Goal: Transaction & Acquisition: Purchase product/service

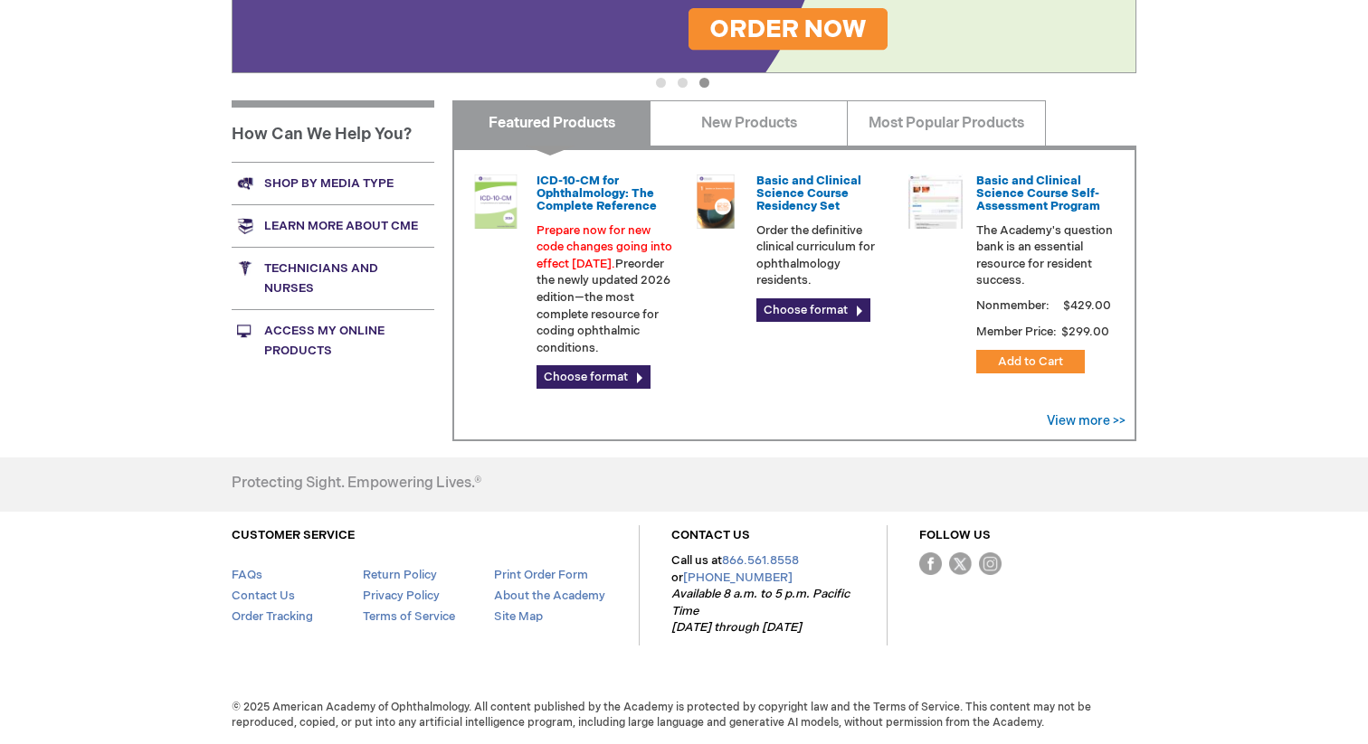
scroll to position [585, 0]
click at [289, 254] on link "Technicians and nurses" at bounding box center [333, 278] width 203 height 62
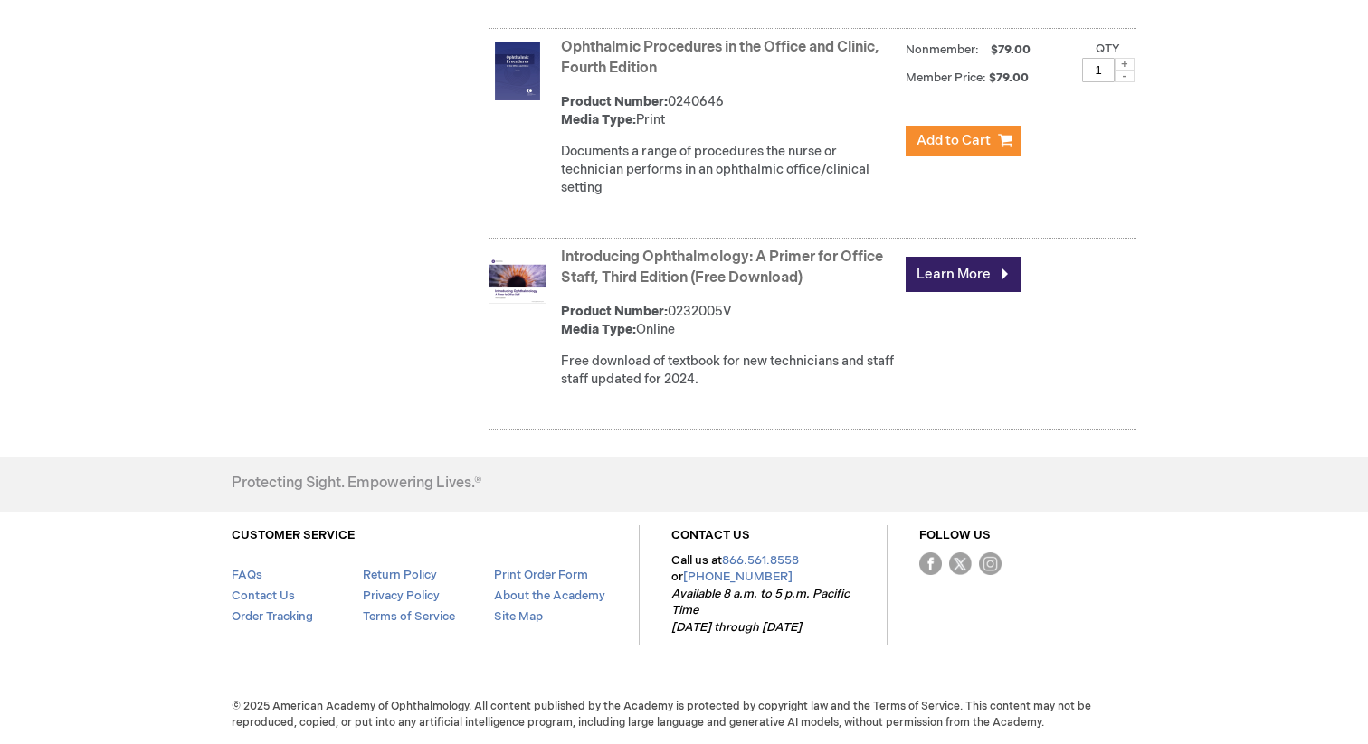
scroll to position [1881, 0]
click at [665, 403] on div "Introducing Ophthalmology: A Primer for Office Staff, Third Edition (Free Downl…" at bounding box center [848, 322] width 575 height 159
click at [668, 289] on strong "Introducing Ophthalmology: A Primer for Office Staff, Third Edition (Free Downl…" at bounding box center [729, 269] width 336 height 42
click at [671, 287] on link "Introducing Ophthalmology: A Primer for Office Staff, Third Edition (Free Downl…" at bounding box center [722, 268] width 322 height 38
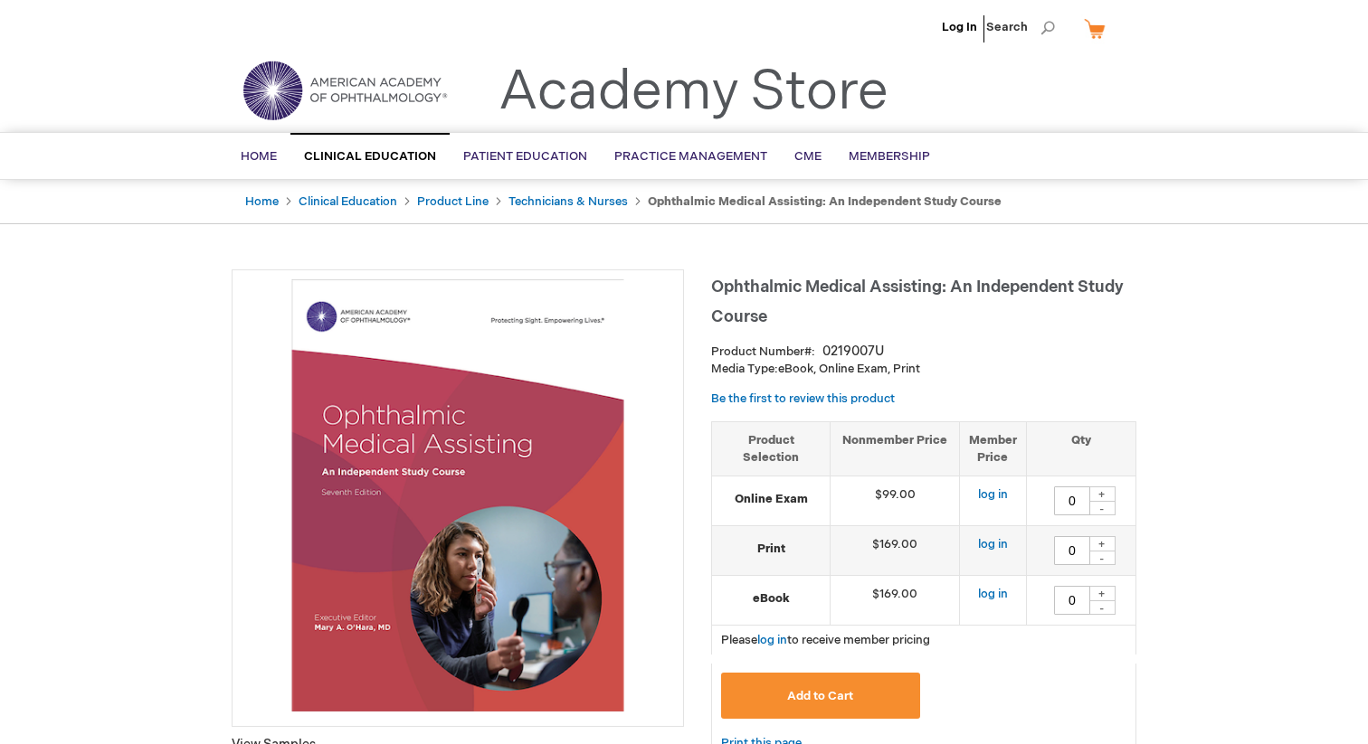
type input "0"
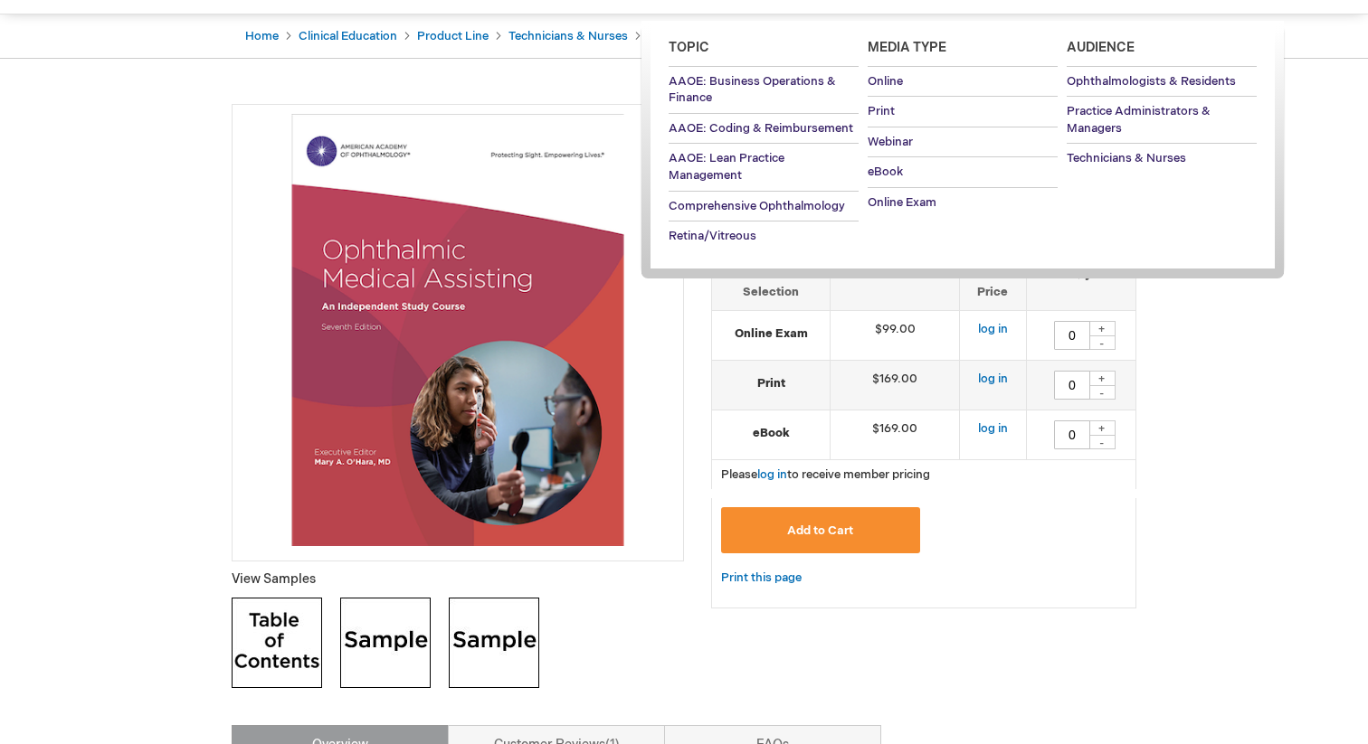
scroll to position [254, 0]
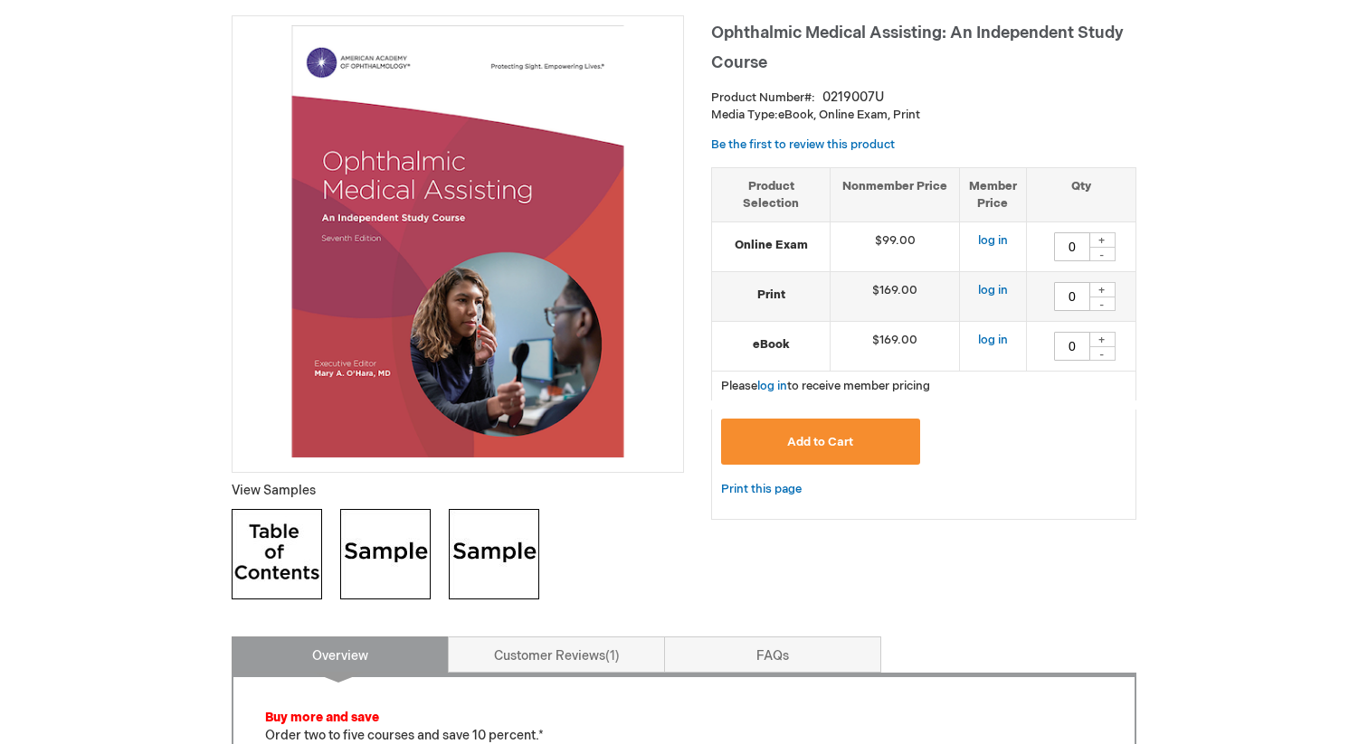
click at [808, 478] on div "Add to Cart" at bounding box center [923, 449] width 405 height 60
click at [399, 574] on img at bounding box center [385, 554] width 90 height 90
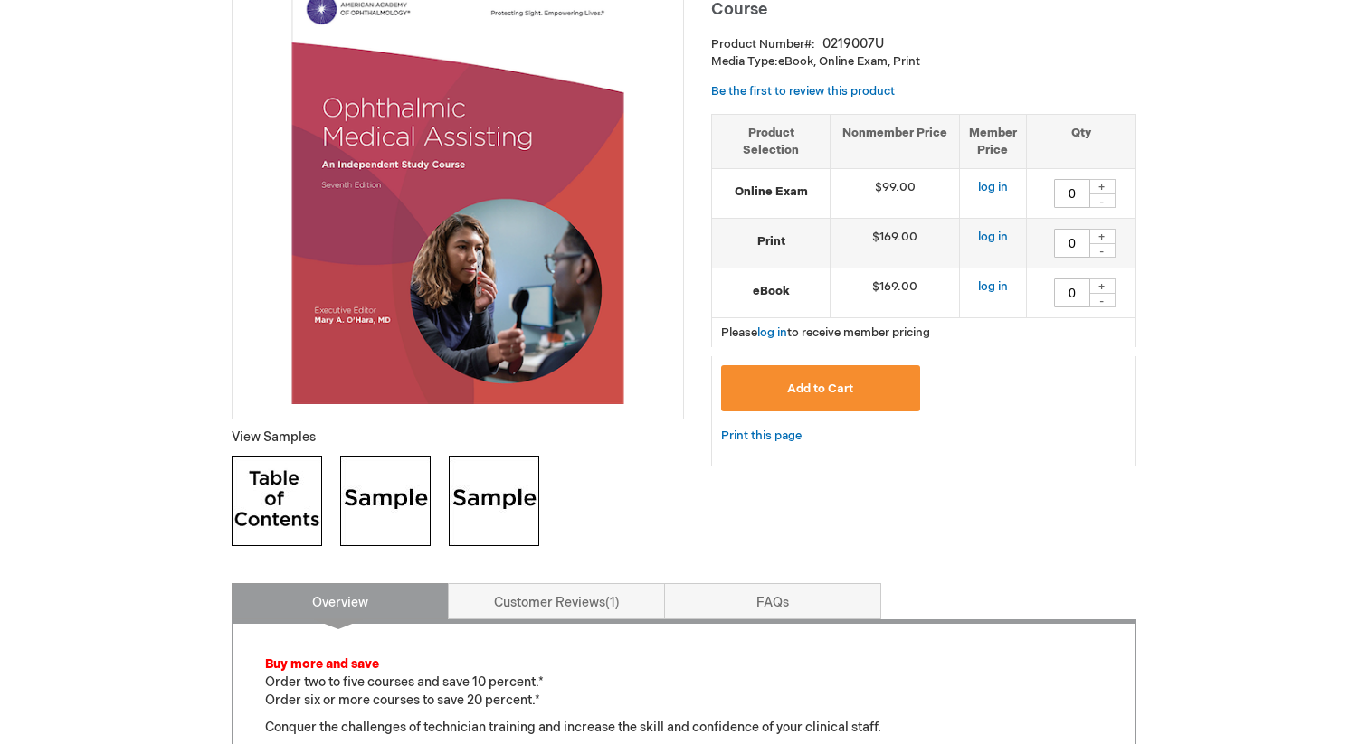
scroll to position [320, 0]
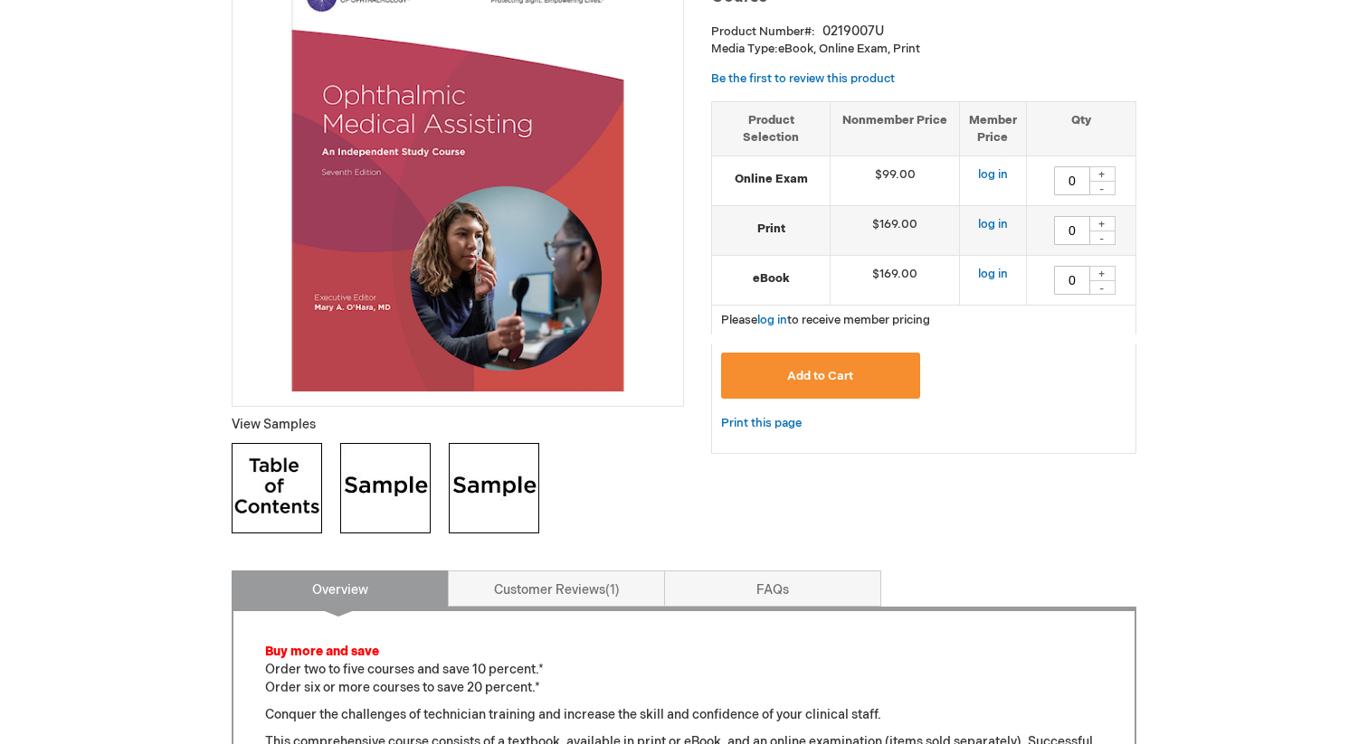
click at [422, 527] on img at bounding box center [385, 488] width 90 height 90
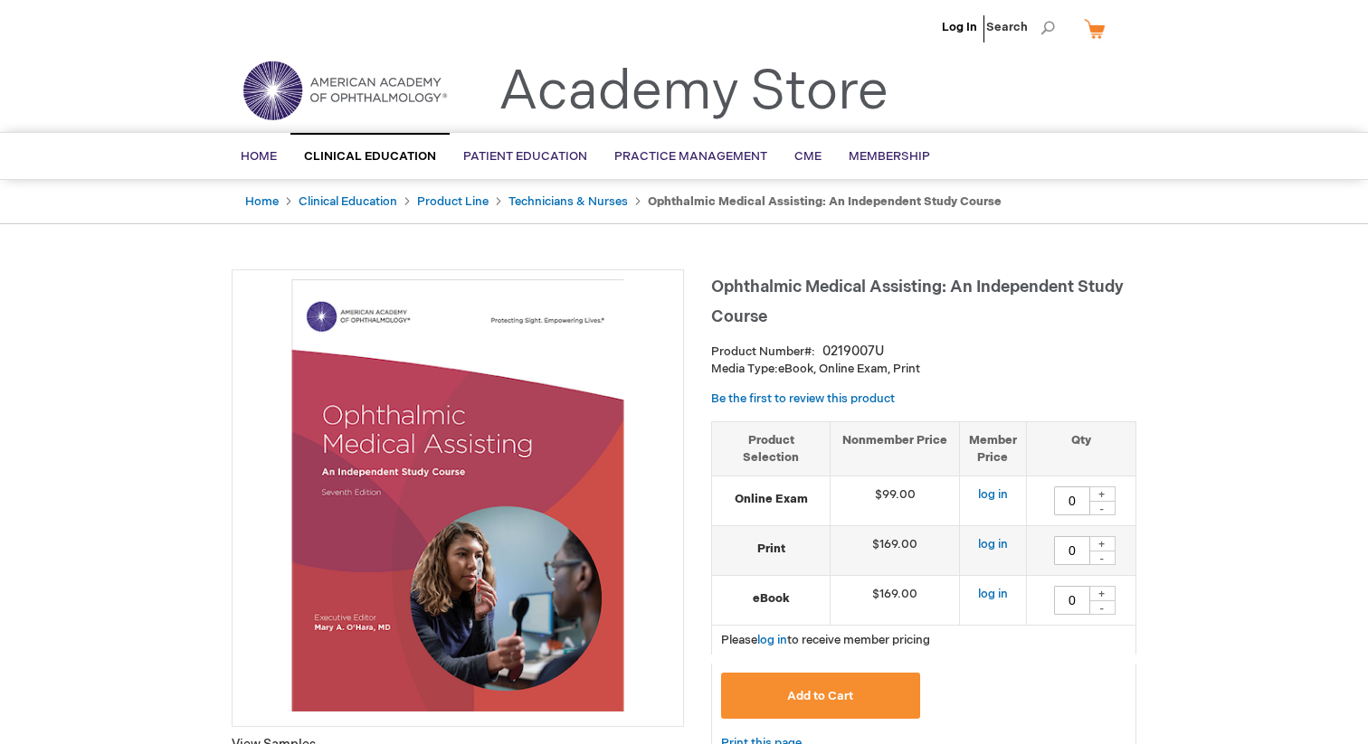
click at [411, 96] on img at bounding box center [344, 90] width 217 height 65
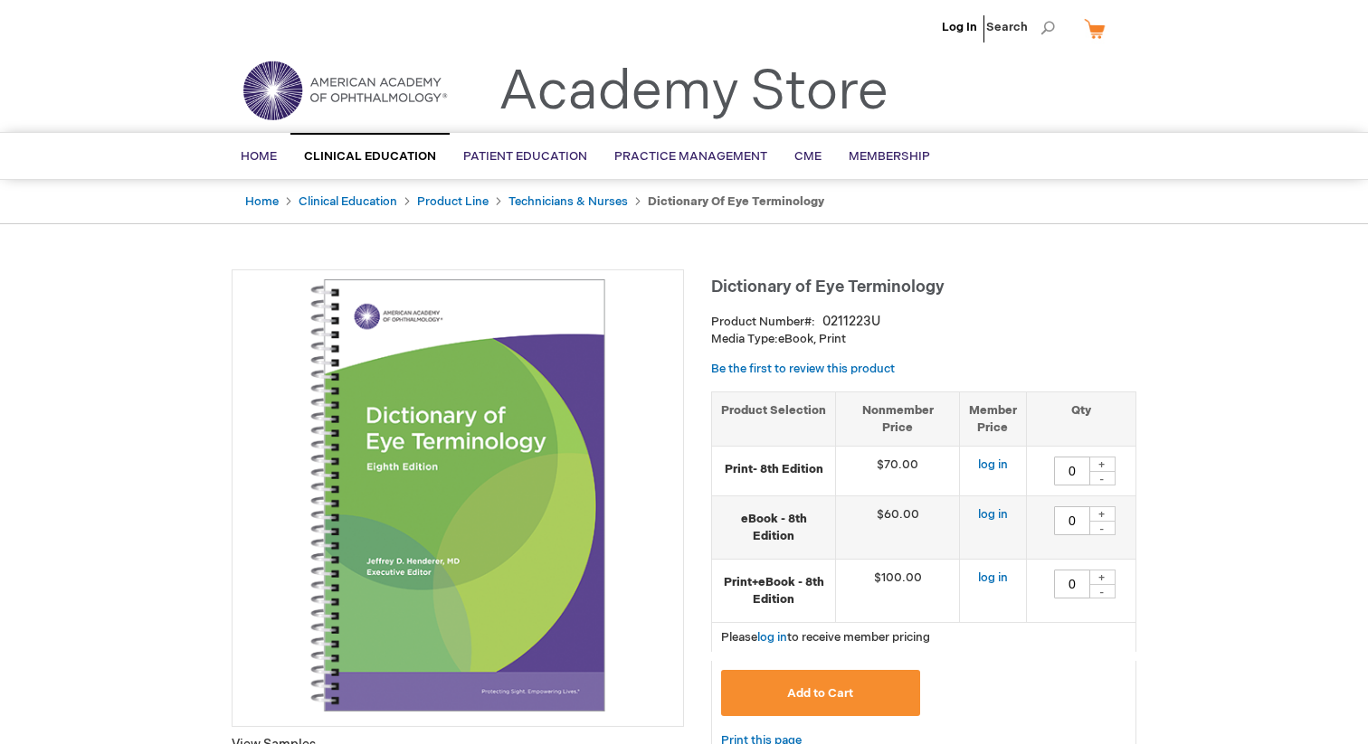
type input "0"
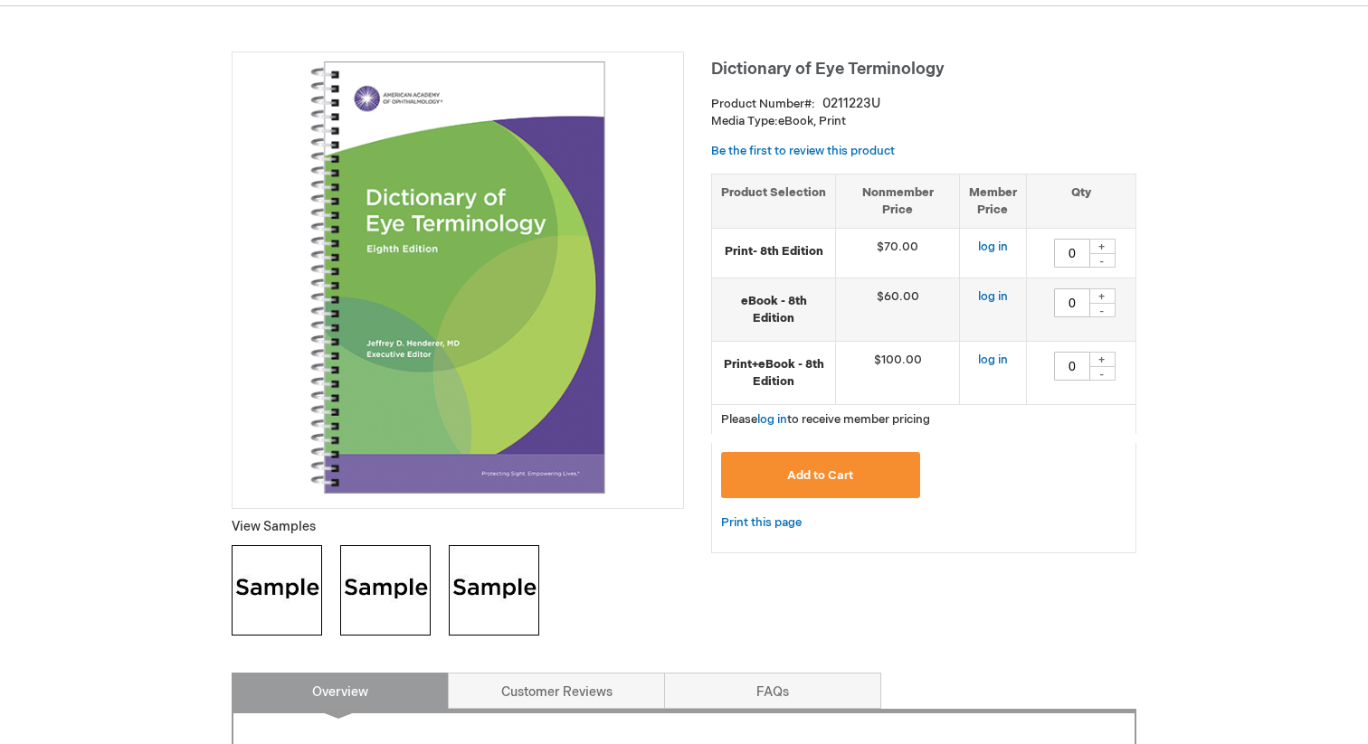
scroll to position [249, 0]
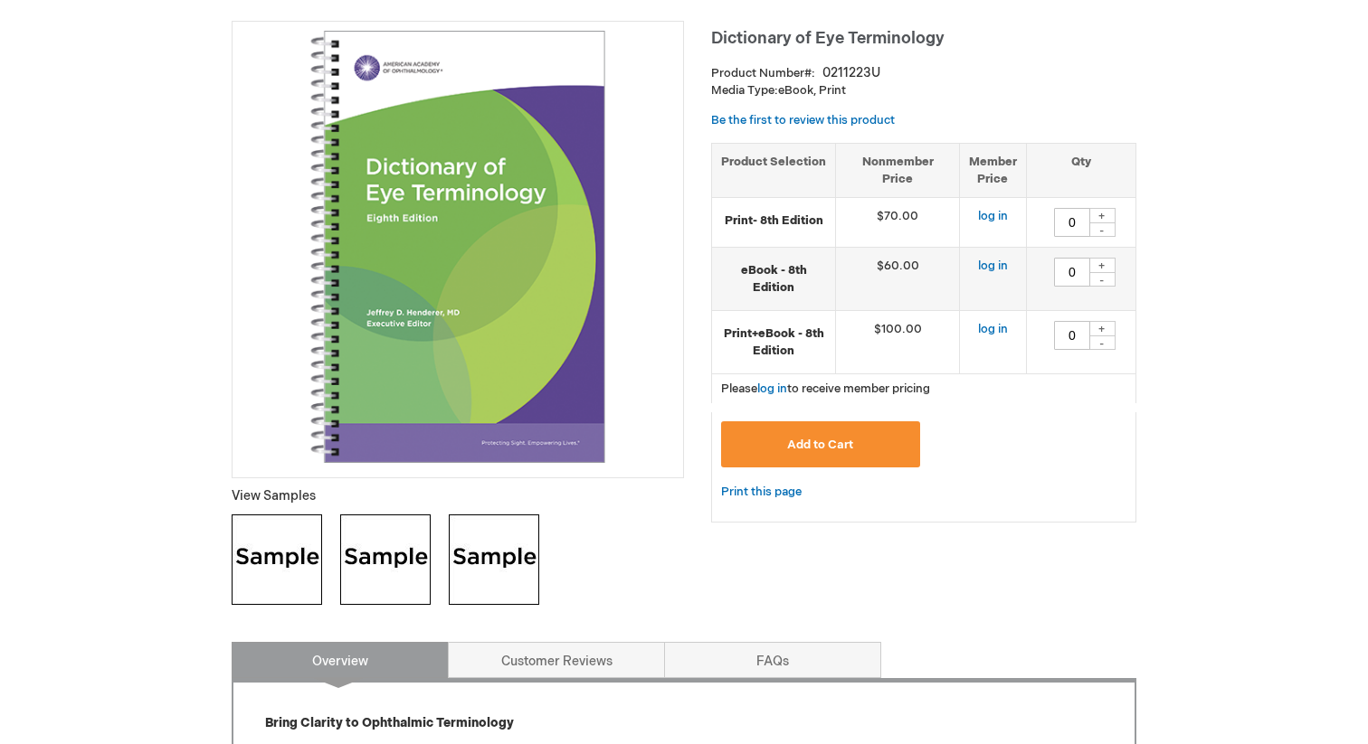
click at [395, 589] on img at bounding box center [385, 560] width 90 height 90
click at [498, 597] on img at bounding box center [494, 560] width 90 height 90
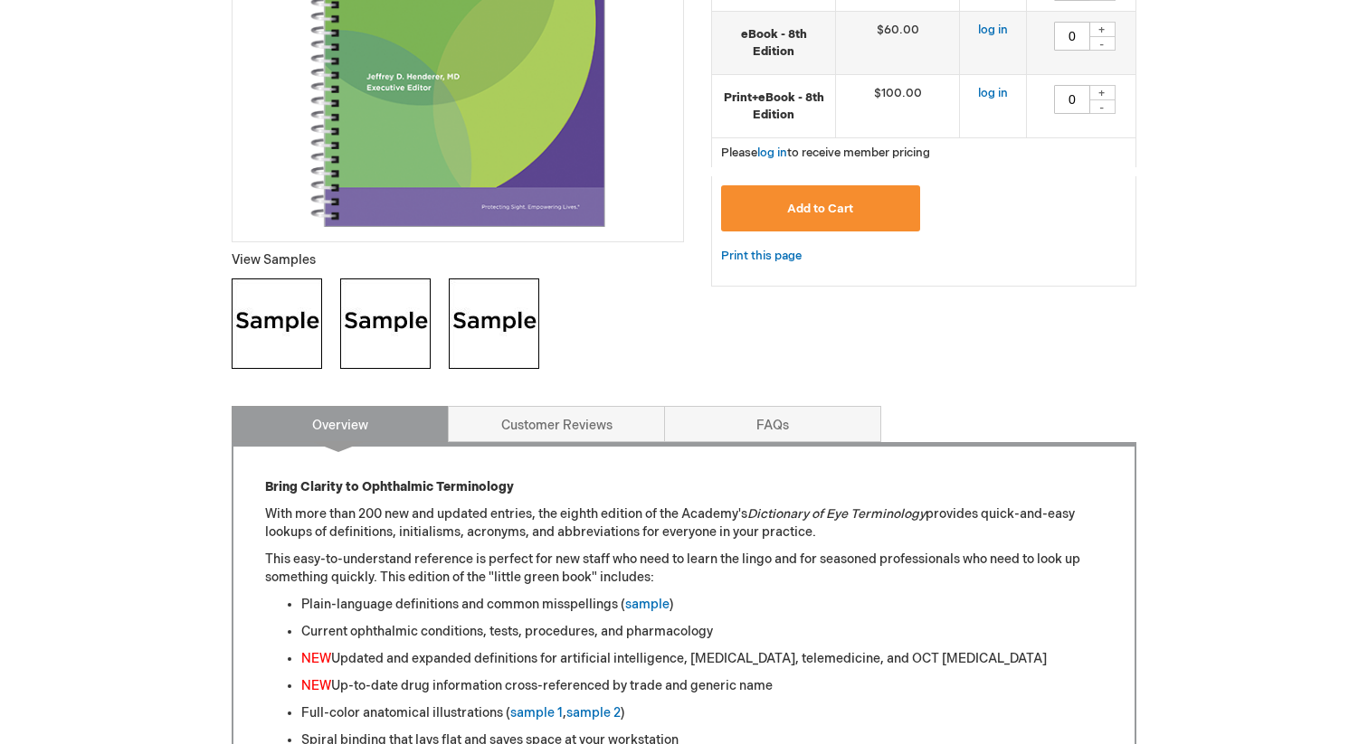
scroll to position [575, 0]
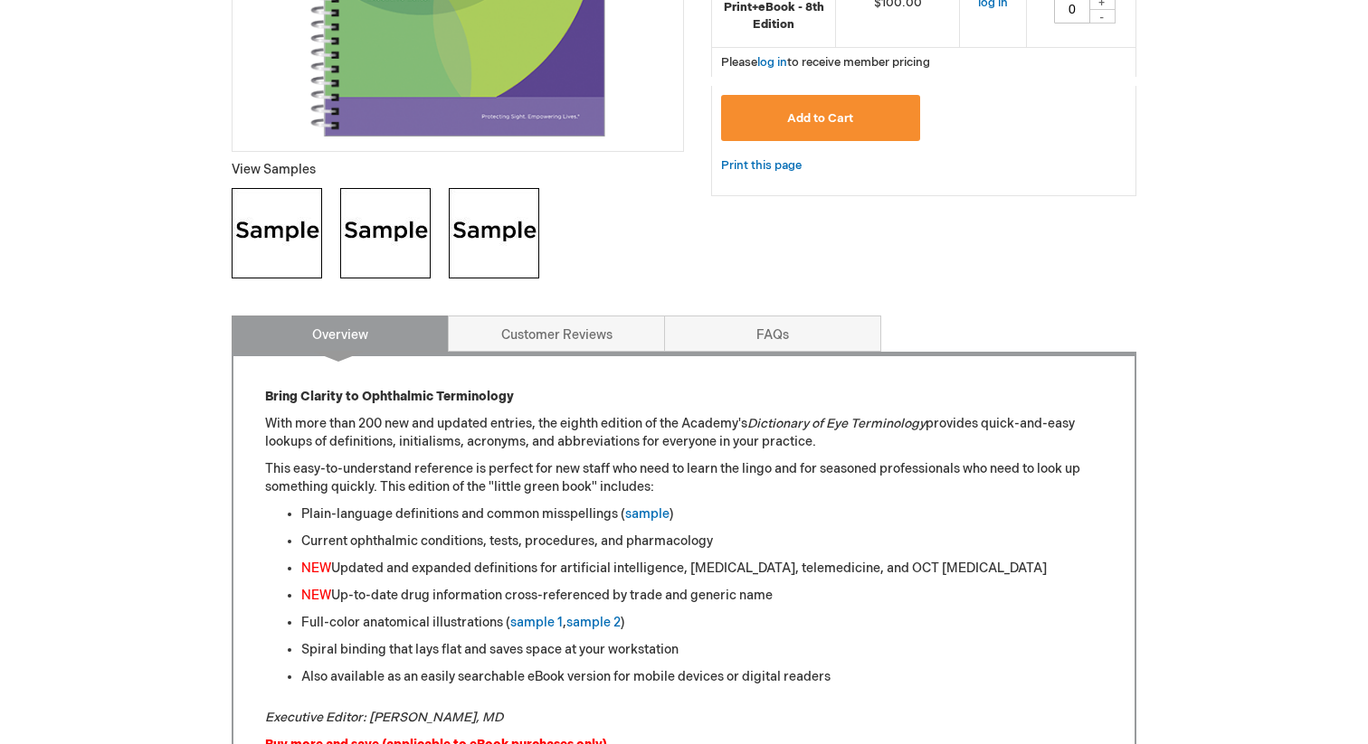
click at [848, 141] on button "Add to Cart" at bounding box center [820, 118] width 199 height 46
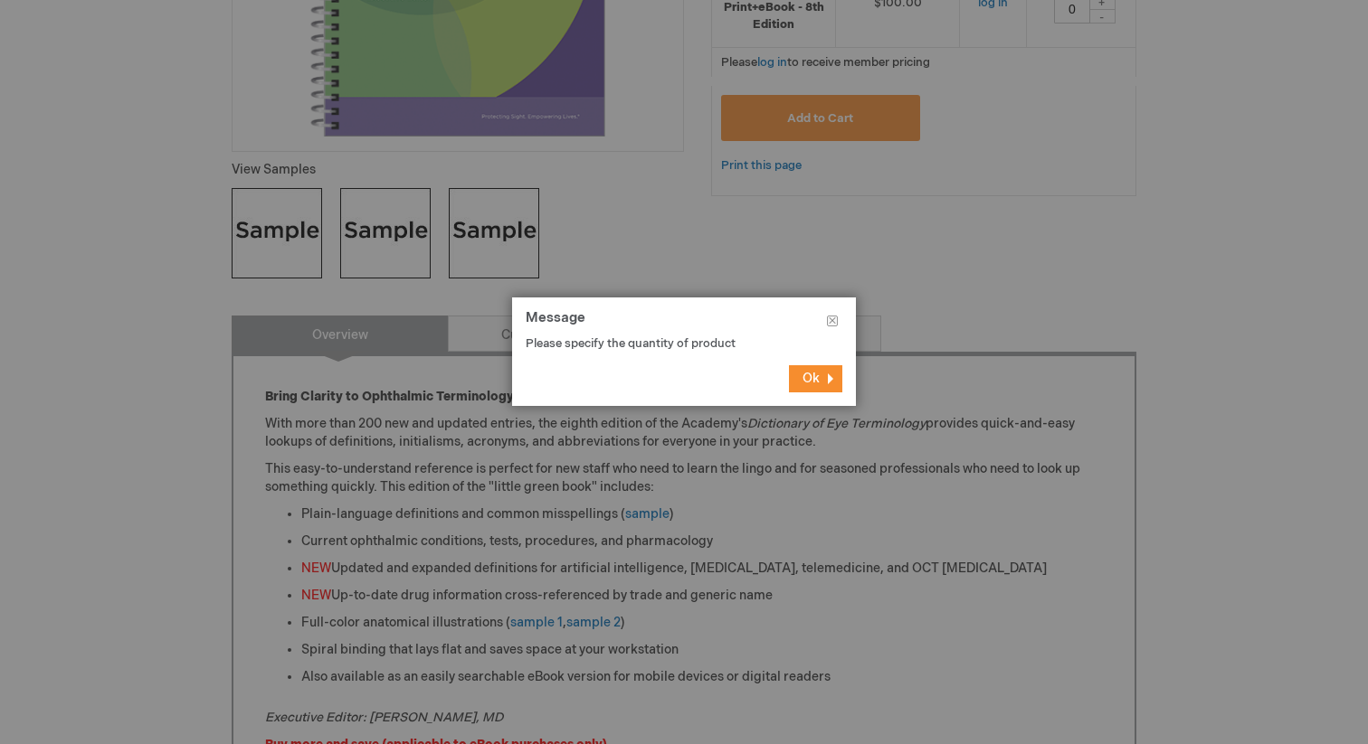
click at [823, 381] on button "Ok" at bounding box center [815, 378] width 53 height 27
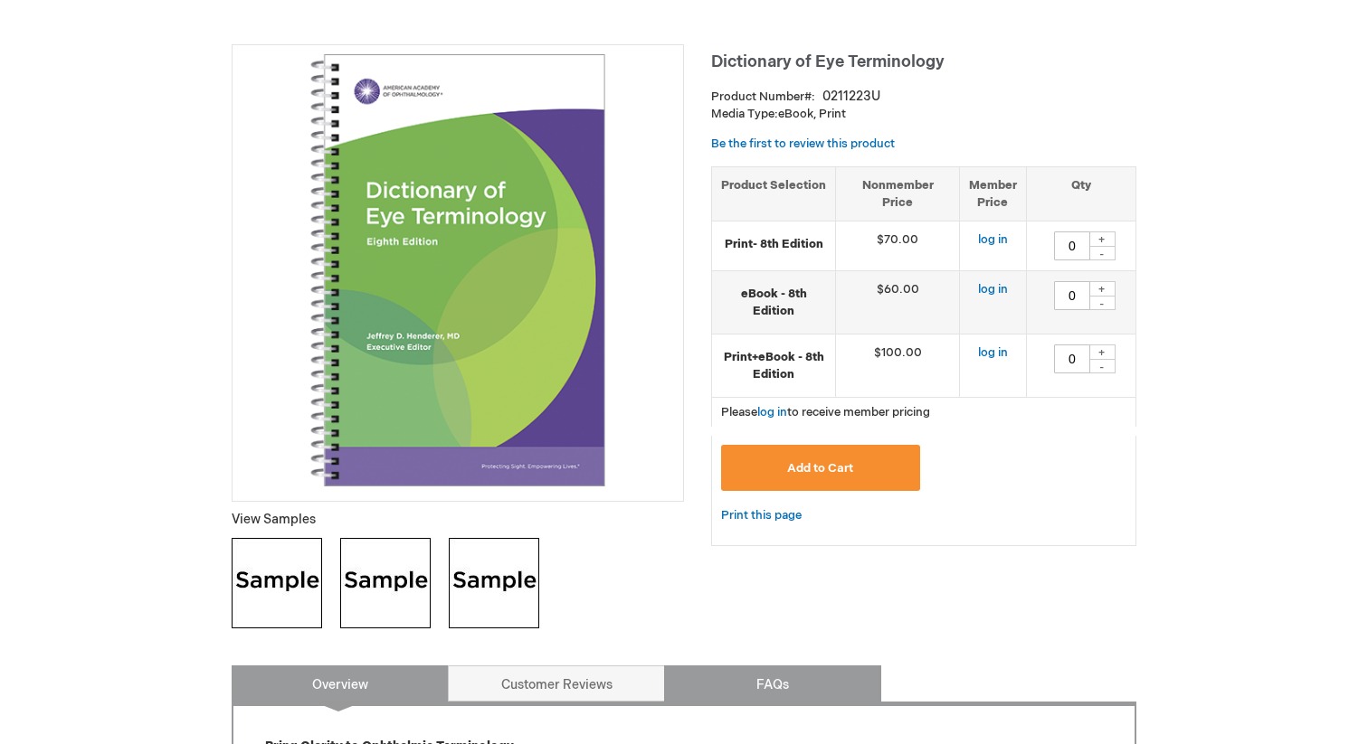
scroll to position [223, 0]
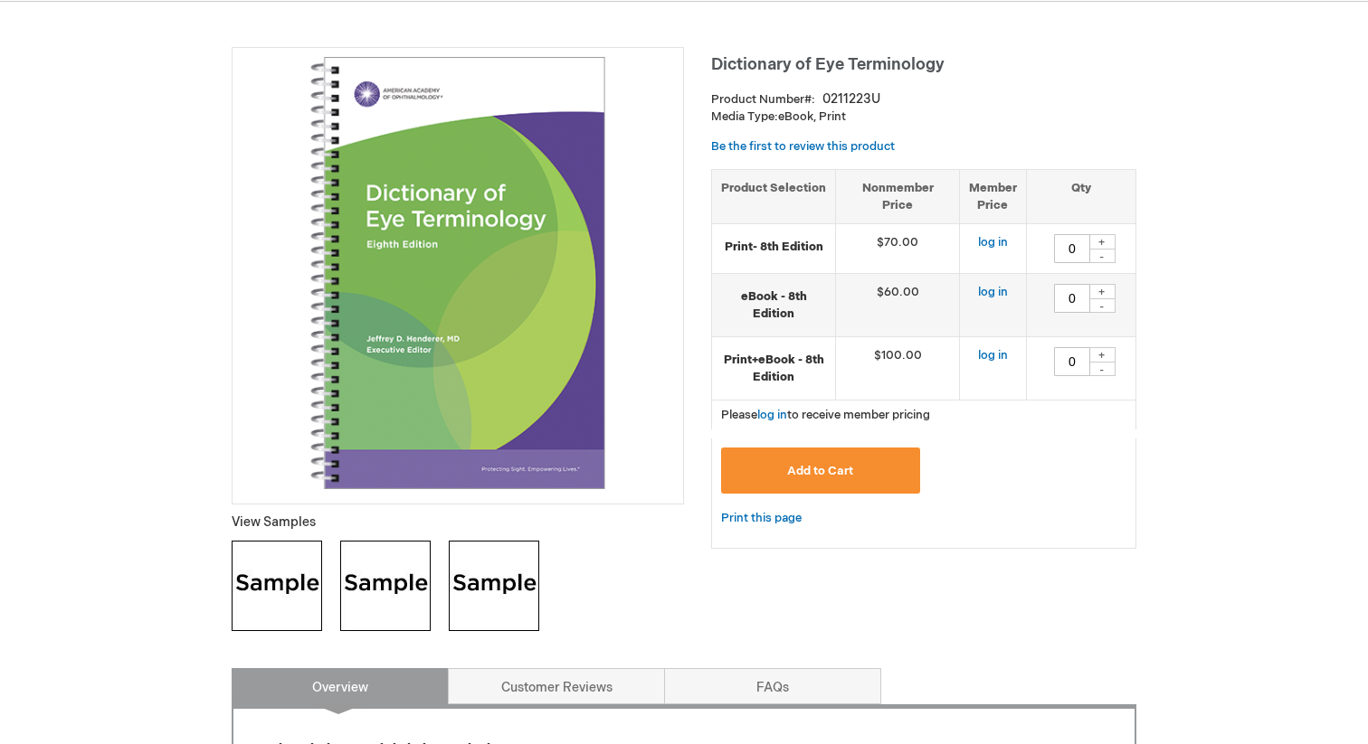
click at [1099, 250] on div "+" at bounding box center [1101, 241] width 27 height 15
type input "1"
click at [798, 478] on span "Add to Cart" at bounding box center [820, 471] width 66 height 14
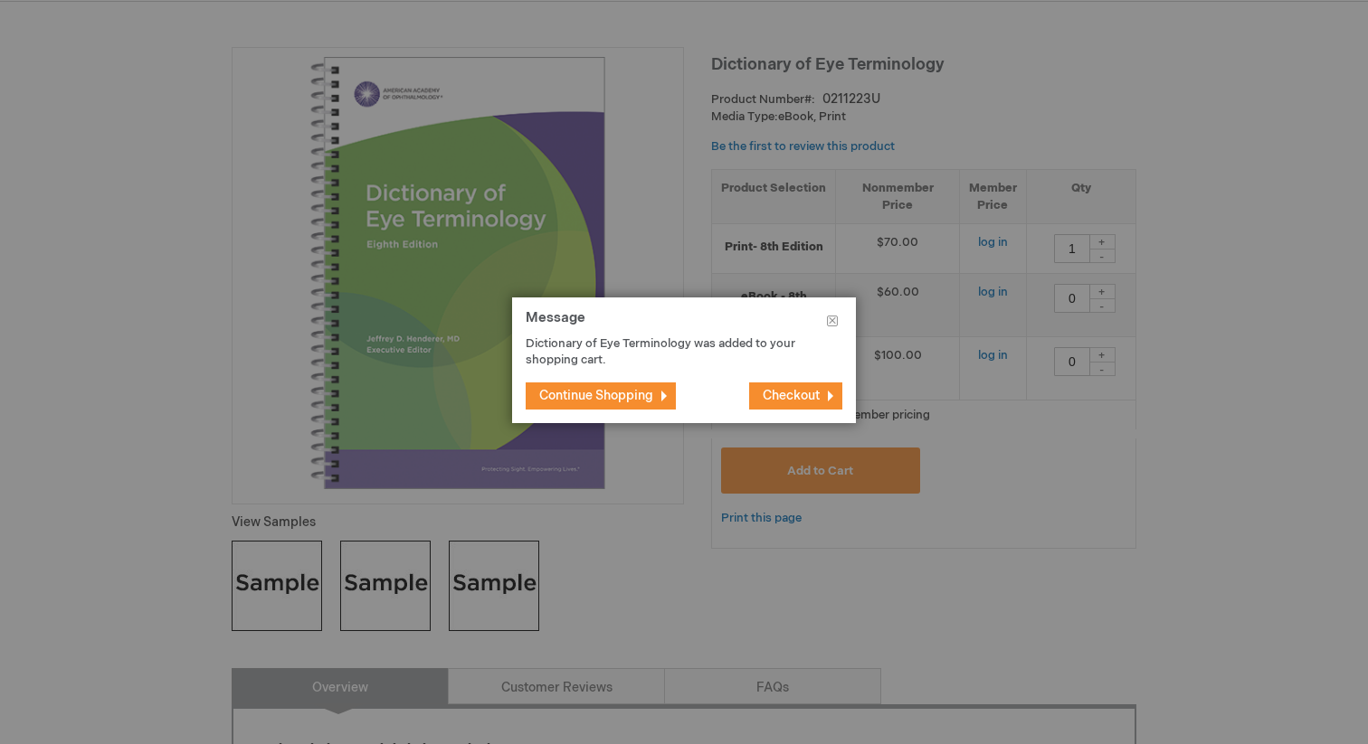
click at [653, 401] on span "Continue Shopping" at bounding box center [596, 395] width 114 height 15
